Goal: Task Accomplishment & Management: Manage account settings

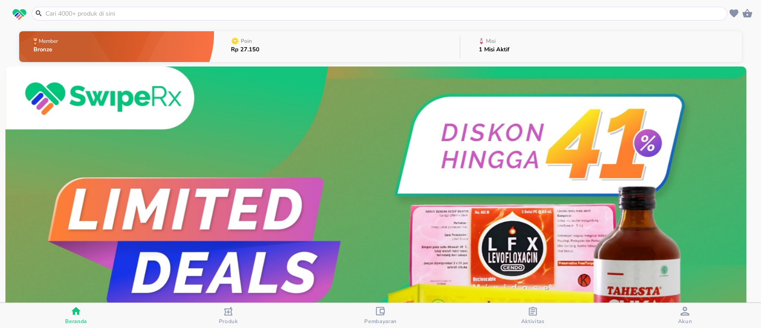
click at [501, 45] on div "Misi" at bounding box center [496, 41] width 34 height 11
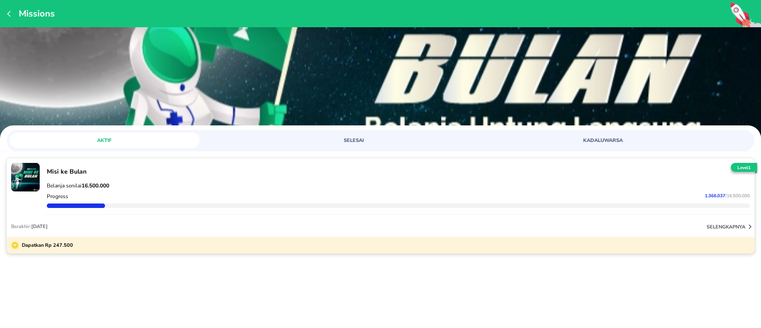
click at [712, 224] on p "selengkapnya" at bounding box center [726, 226] width 39 height 7
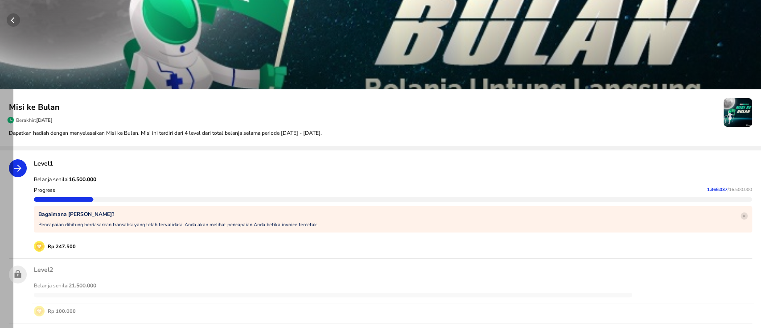
click at [12, 22] on icon "button" at bounding box center [12, 20] width 3 height 6
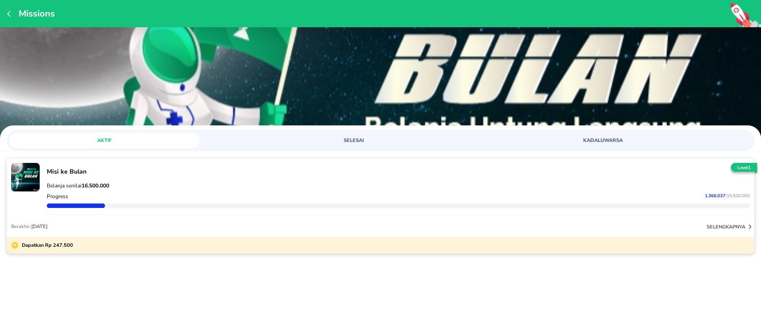
drag, startPoint x: 656, startPoint y: 300, endPoint x: 187, endPoint y: 140, distance: 495.4
click at [653, 299] on div "Missions AKTIF SELESAI KADALUWARSA Misi ke Bulan Belanja senilai 16.500.000 Pro…" at bounding box center [380, 164] width 761 height 328
